Goal: Task Accomplishment & Management: Manage account settings

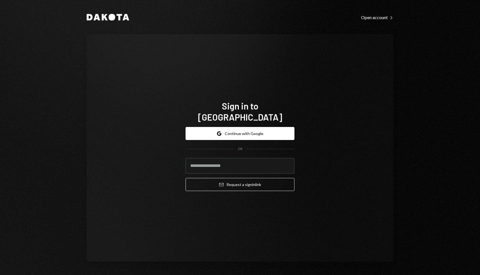
type input "*"
click at [279, 127] on button "Google Continue with Google" at bounding box center [240, 133] width 109 height 13
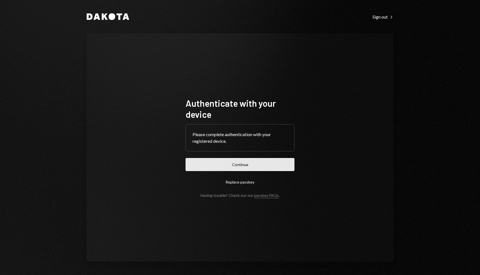
click at [277, 165] on button "Continue" at bounding box center [240, 164] width 109 height 13
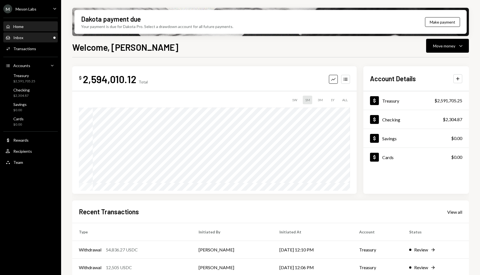
click at [53, 39] on div "Inbox Inbox" at bounding box center [31, 37] width 50 height 5
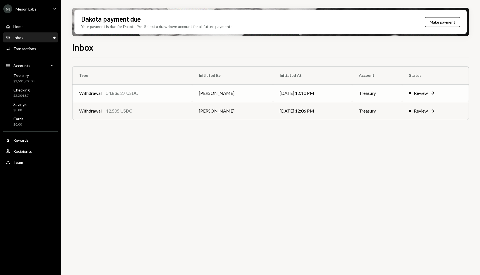
click at [420, 92] on div "Review" at bounding box center [421, 93] width 14 height 7
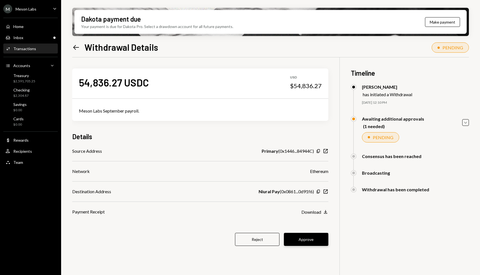
click at [324, 241] on button "Approve" at bounding box center [306, 239] width 44 height 13
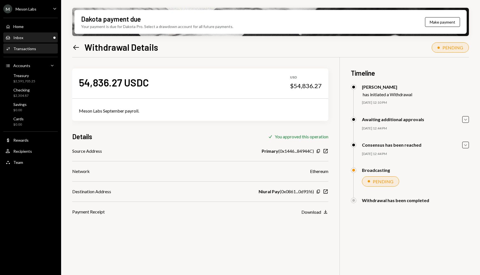
click at [47, 35] on div "Inbox Inbox" at bounding box center [31, 37] width 50 height 5
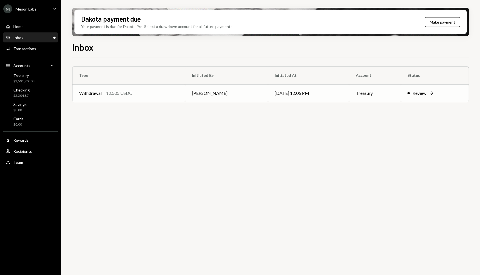
click at [426, 95] on div "Review" at bounding box center [419, 93] width 14 height 7
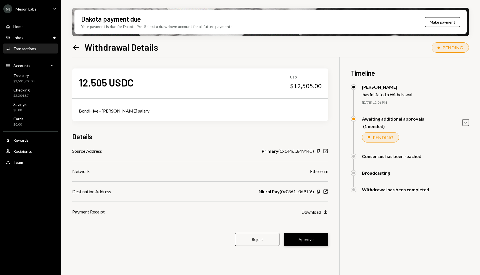
click at [312, 243] on button "Approve" at bounding box center [306, 239] width 44 height 13
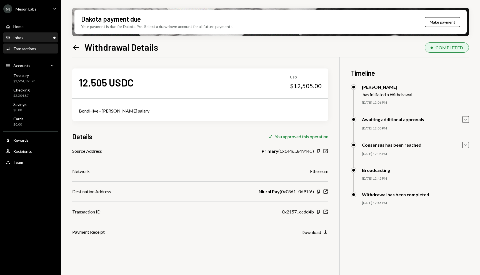
click at [36, 38] on div "Inbox Inbox" at bounding box center [31, 37] width 50 height 5
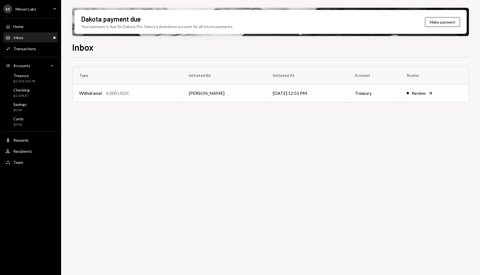
click at [432, 97] on td "Review Right Arrow" at bounding box center [434, 93] width 69 height 18
click at [429, 93] on icon "Right Arrow" at bounding box center [431, 94] width 6 height 6
click at [429, 92] on icon "Right Arrow" at bounding box center [431, 94] width 6 height 6
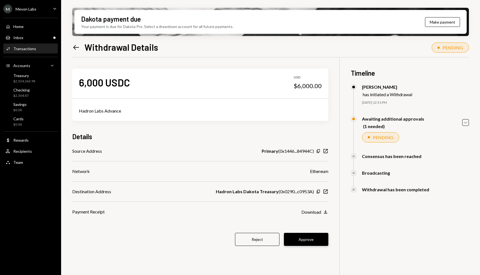
click at [299, 241] on button "Approve" at bounding box center [306, 239] width 44 height 13
